Goal: Navigation & Orientation: Find specific page/section

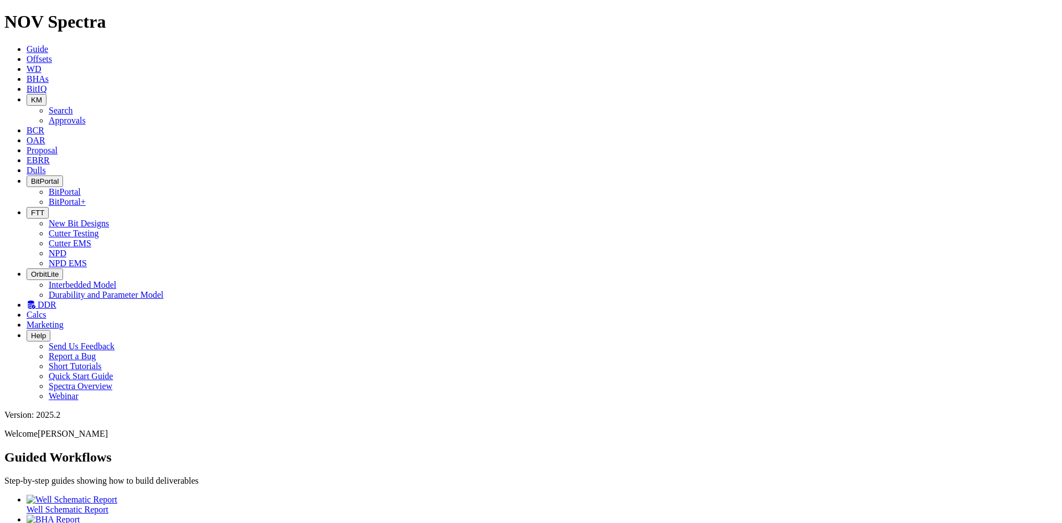
click at [31, 209] on icon "button" at bounding box center [31, 213] width 0 height 8
click at [91, 238] on link "Cutter EMS" at bounding box center [70, 242] width 43 height 9
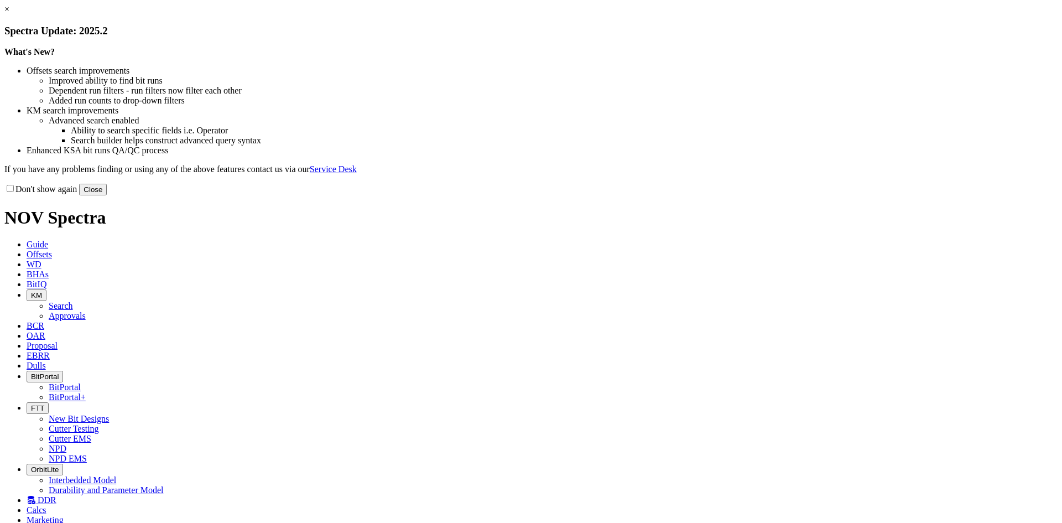
click at [107, 195] on button "Close" at bounding box center [93, 190] width 28 height 12
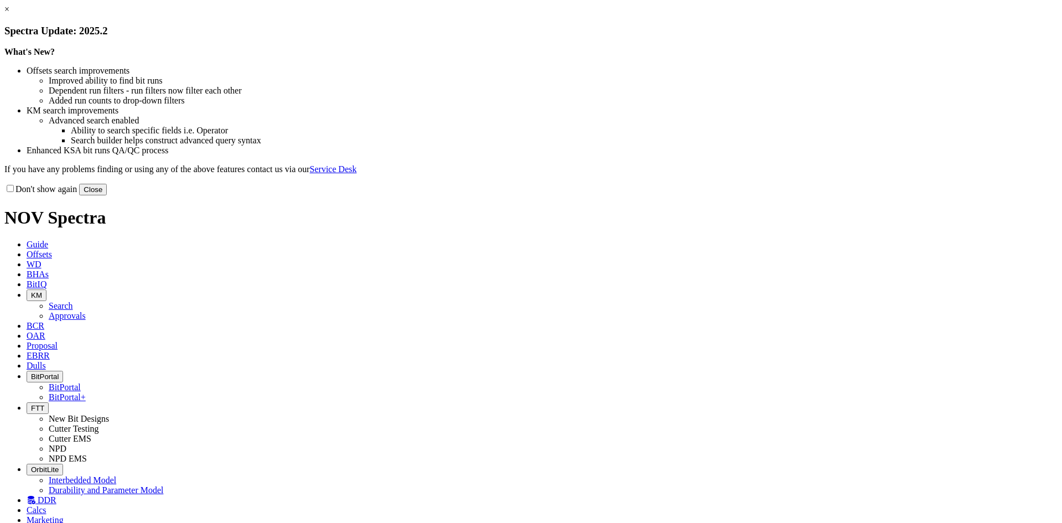
drag, startPoint x: 756, startPoint y: 302, endPoint x: 756, endPoint y: 295, distance: 7.2
click at [107, 195] on button "Close" at bounding box center [93, 190] width 28 height 12
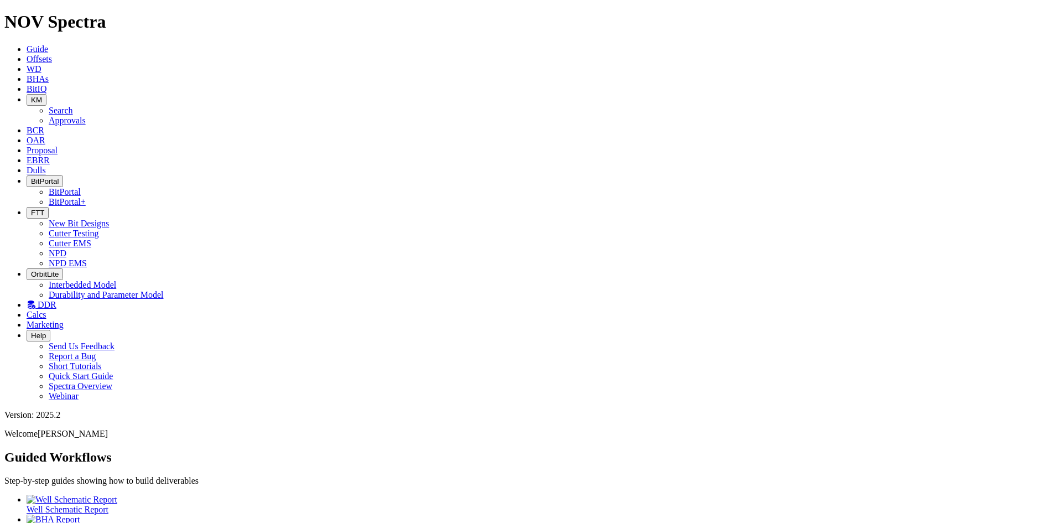
click at [31, 209] on icon "button" at bounding box center [31, 213] width 0 height 8
click at [87, 258] on link "NPD EMS" at bounding box center [68, 262] width 38 height 9
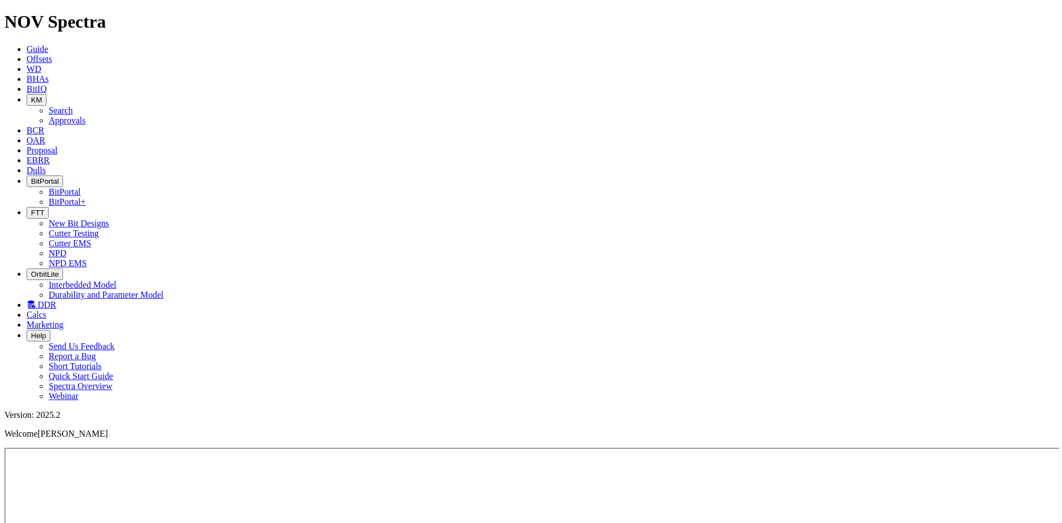
click at [31, 209] on icon "button" at bounding box center [31, 213] width 0 height 8
click at [91, 238] on link "Cutter EMS" at bounding box center [70, 242] width 43 height 9
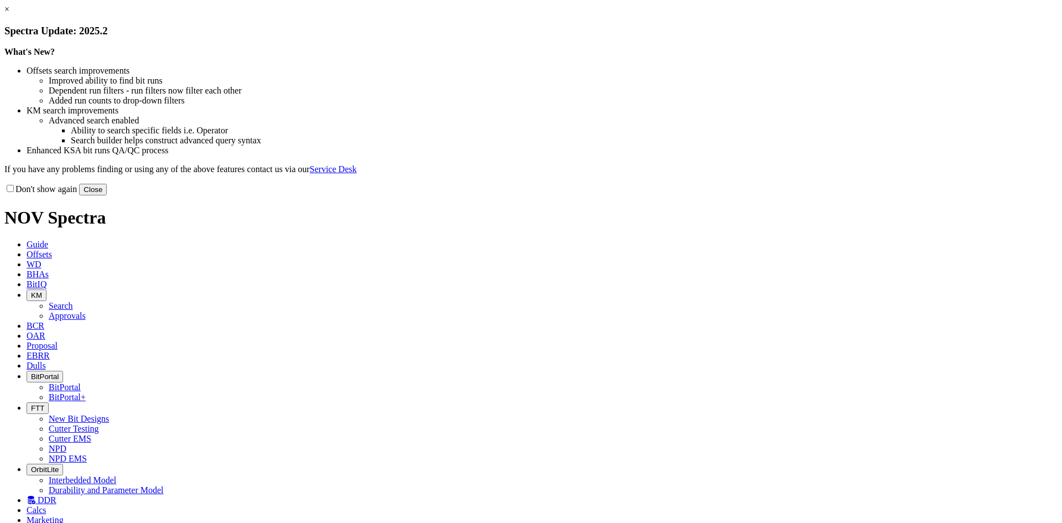
click at [750, 195] on div "Don't show again Close" at bounding box center [530, 189] width 1053 height 12
click at [107, 195] on button "Close" at bounding box center [93, 190] width 28 height 12
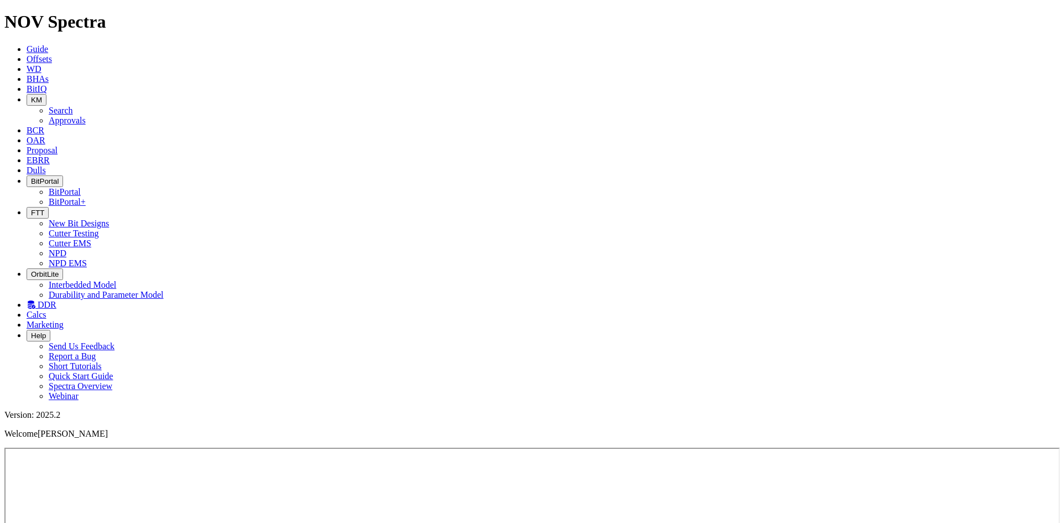
click at [31, 209] on icon "button" at bounding box center [31, 213] width 0 height 8
click at [99, 229] on link "Cutter Testing" at bounding box center [74, 233] width 50 height 9
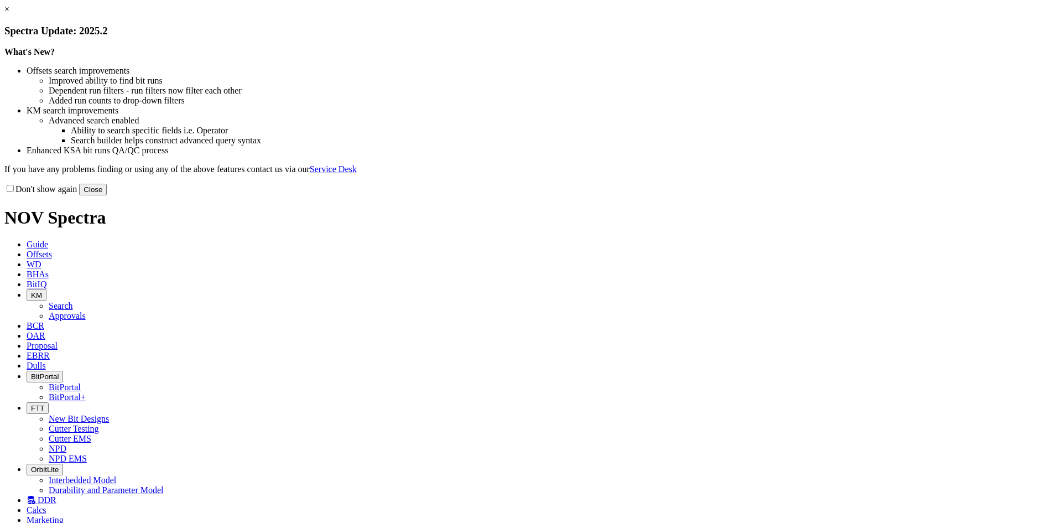
click at [107, 195] on button "Close" at bounding box center [93, 190] width 28 height 12
